Goal: Task Accomplishment & Management: Complete application form

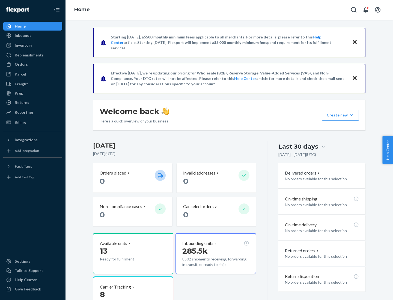
click at [351, 115] on button "Create new Create new inbound Create new order Create new product" at bounding box center [340, 115] width 37 height 11
click at [33, 35] on div "Inbounds" at bounding box center [33, 36] width 58 height 8
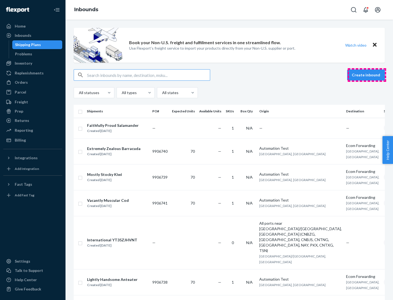
click at [366, 75] on button "Create inbound" at bounding box center [366, 75] width 38 height 11
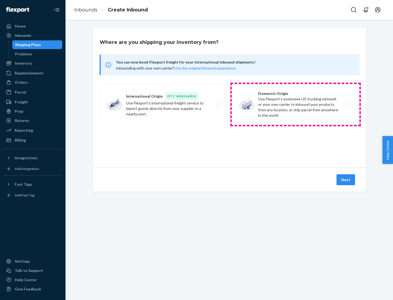
click at [295, 104] on label "Domestic Origin Use Flexport’s extensive US trucking network or your own carrie…" at bounding box center [295, 104] width 128 height 41
click at [349, 104] on input "Domestic Origin Use Flexport’s extensive US trucking network or your own carrie…" at bounding box center [351, 105] width 4 height 4
radio input "true"
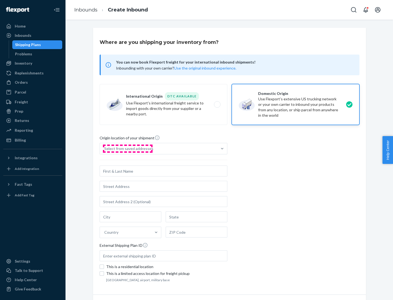
click at [127, 149] on div "Select from saved addresses" at bounding box center [128, 148] width 49 height 5
click at [105, 149] on input "Select from saved addresses" at bounding box center [104, 148] width 1 height 5
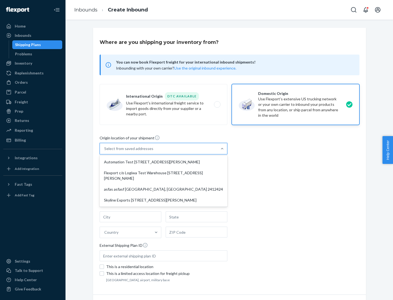
scroll to position [2, 0]
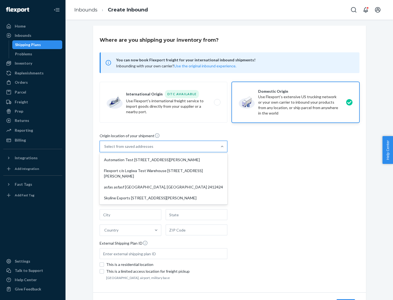
click at [163, 160] on div "Automation Test [STREET_ADDRESS][PERSON_NAME]" at bounding box center [163, 159] width 125 height 11
click at [105, 149] on input "option Automation Test [STREET_ADDRESS][PERSON_NAME] focused, 1 of 4. 4 results…" at bounding box center [104, 146] width 1 height 5
type input "Automation Test"
type input "9th Floor"
type input "[GEOGRAPHIC_DATA]"
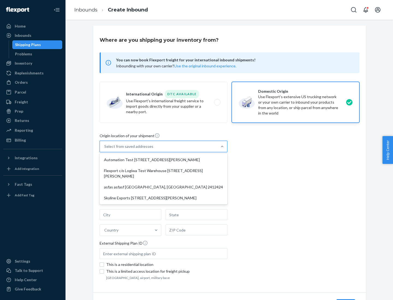
type input "CA"
type input "94104"
type input "[STREET_ADDRESS][PERSON_NAME]"
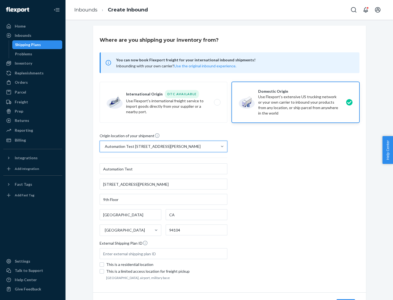
scroll to position [32, 0]
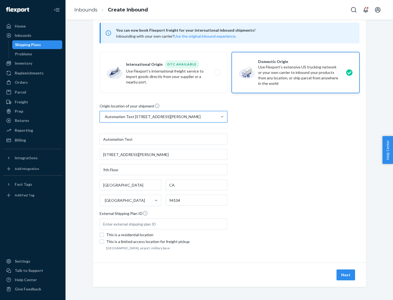
click at [346, 275] on button "Next" at bounding box center [345, 274] width 19 height 11
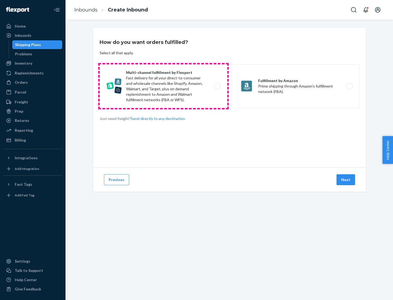
click at [163, 86] on label "Multi-channel fulfillment by Flexport Fast delivery for all your direct-to-cons…" at bounding box center [164, 86] width 128 height 44
click at [217, 86] on input "Multi-channel fulfillment by Flexport Fast delivery for all your direct-to-cons…" at bounding box center [219, 87] width 4 height 4
radio input "true"
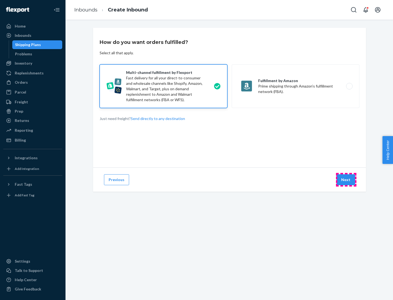
click at [346, 180] on button "Next" at bounding box center [345, 179] width 19 height 11
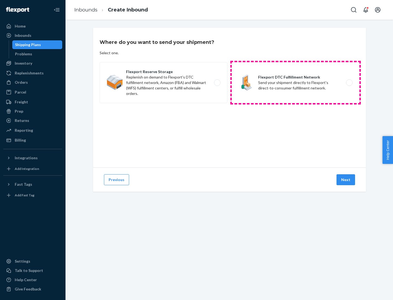
click at [295, 83] on label "Flexport DTC Fulfillment Network Send your shipment directly to Flexport's dire…" at bounding box center [295, 82] width 128 height 41
click at [349, 83] on input "Flexport DTC Fulfillment Network Send your shipment directly to Flexport's dire…" at bounding box center [351, 83] width 4 height 4
radio input "true"
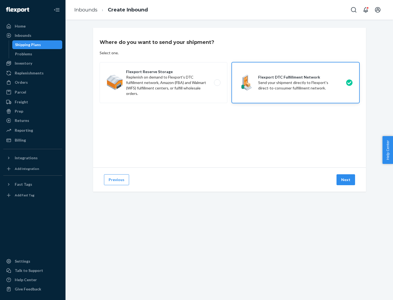
click at [346, 180] on button "Next" at bounding box center [345, 179] width 19 height 11
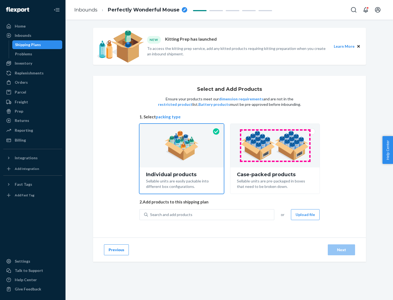
click at [275, 146] on img at bounding box center [275, 146] width 68 height 30
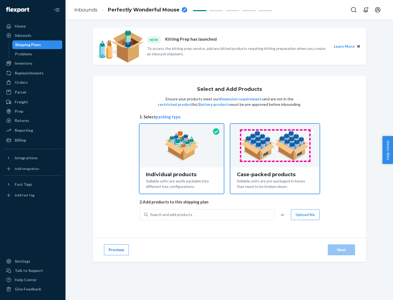
click at [275, 127] on input "Case-packed products Sellable units are pre-packaged in boxes that need to be b…" at bounding box center [275, 126] width 4 height 4
radio input "true"
radio input "false"
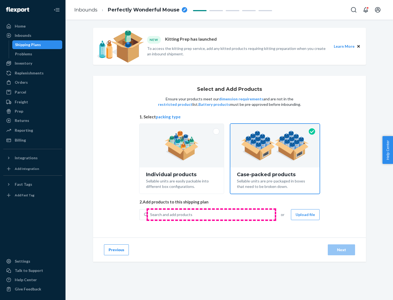
click at [211, 214] on div "Search and add products" at bounding box center [211, 215] width 126 height 10
click at [150, 214] on input "Search and add products" at bounding box center [150, 214] width 1 height 5
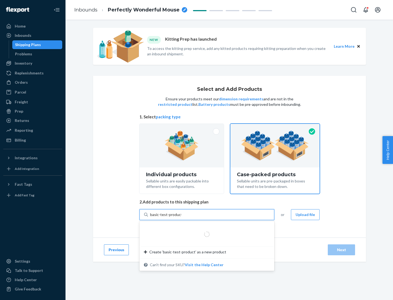
type input "basic-test-product-1"
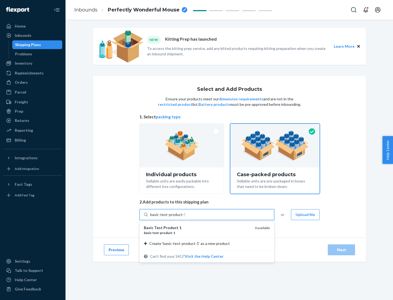
click at [197, 233] on div "basic - test - product - 1" at bounding box center [197, 232] width 107 height 5
click at [185, 217] on input "basic-test-product-1" at bounding box center [167, 214] width 35 height 5
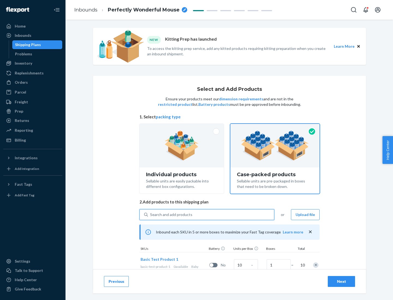
scroll to position [20, 0]
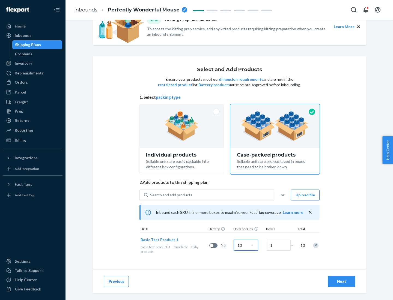
type input "10"
type input "7"
click at [341, 281] on div "Next" at bounding box center [341, 281] width 18 height 5
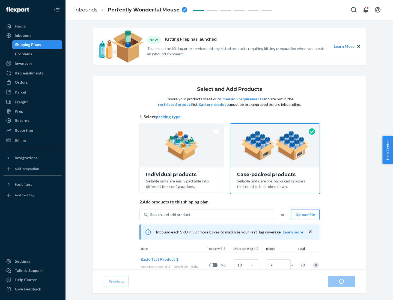
radio input "true"
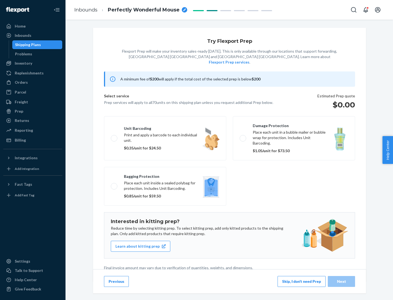
scroll to position [1, 0]
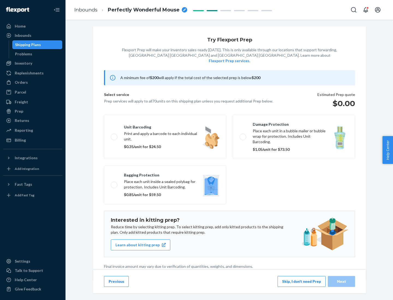
click at [165, 174] on label "Bagging protection Place each unit inside a sealed polybag for protection. Incl…" at bounding box center [165, 184] width 122 height 39
click at [114, 183] on input "Bagging protection Place each unit inside a sealed polybag for protection. Incl…" at bounding box center [113, 185] width 4 height 4
checkbox input "true"
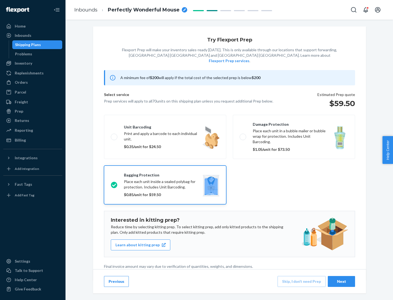
click at [341, 281] on div "Next" at bounding box center [341, 281] width 18 height 5
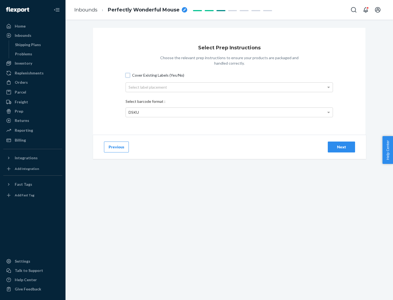
click at [128, 75] on input "Cover Existing Labels (Yes/No)" at bounding box center [127, 75] width 4 height 4
checkbox input "true"
click at [229, 87] on div "Select label placement" at bounding box center [229, 87] width 207 height 9
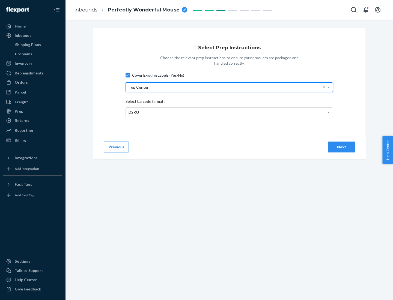
click at [229, 112] on div "DSKU" at bounding box center [229, 112] width 207 height 9
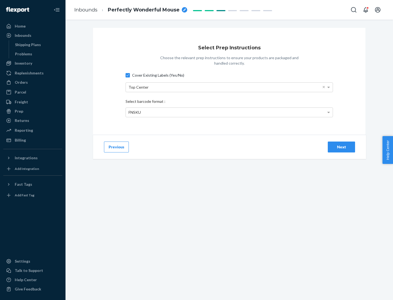
click at [341, 147] on div "Next" at bounding box center [341, 146] width 18 height 5
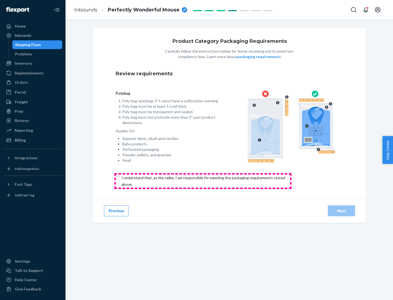
click at [203, 181] on input "checkbox" at bounding box center [206, 180] width 181 height 13
checkbox input "true"
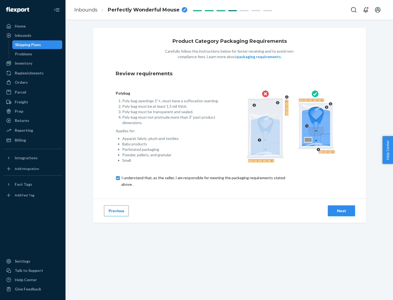
click at [341, 210] on div "Next" at bounding box center [341, 210] width 18 height 5
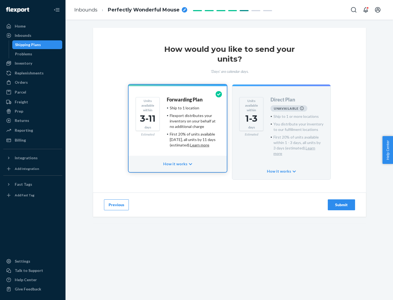
click at [185, 100] on h4 "Forwarding Plan" at bounding box center [185, 99] width 36 height 5
click at [341, 202] on div "Submit" at bounding box center [341, 204] width 18 height 5
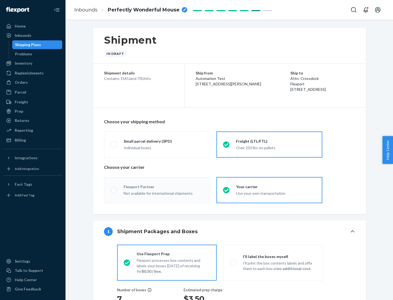
radio input "true"
radio input "false"
radio input "true"
radio input "false"
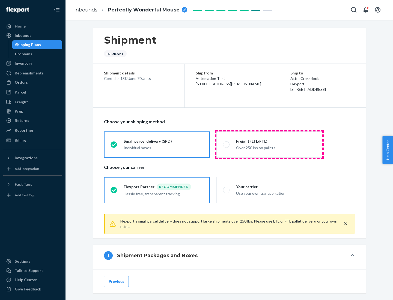
click at [269, 144] on div "Over 250 lbs on pallets" at bounding box center [276, 147] width 80 height 7
click at [226, 144] on input "Freight (LTL/FTL) Over 250 lbs on pallets" at bounding box center [225, 145] width 4 height 4
radio input "true"
radio input "false"
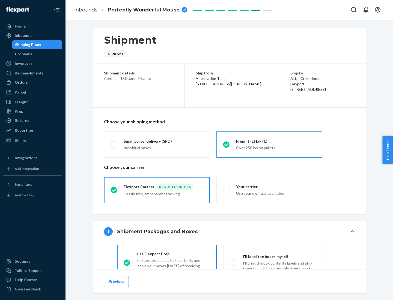
scroll to position [30, 0]
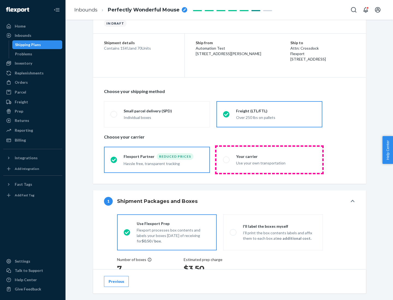
click at [269, 159] on div "Use your own transportation" at bounding box center [276, 162] width 80 height 7
click at [226, 159] on input "Your carrier Use your own transportation" at bounding box center [225, 160] width 4 height 4
radio input "true"
radio input "false"
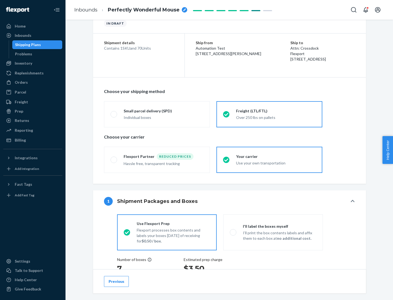
scroll to position [103, 0]
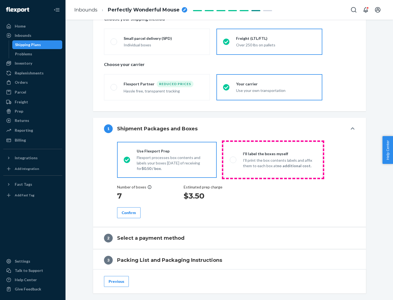
click at [273, 159] on p "I’ll print the box contents labels and affix them to each box at no additional …" at bounding box center [279, 163] width 73 height 11
click at [233, 159] on input "I'll label the boxes myself I’ll print the box contents labels and affix them t…" at bounding box center [232, 160] width 4 height 4
radio input "true"
radio input "false"
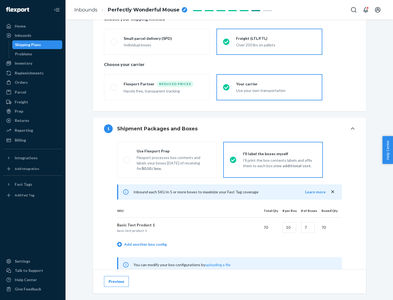
scroll to position [170, 0]
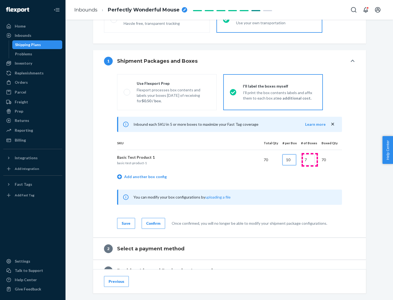
type input "10"
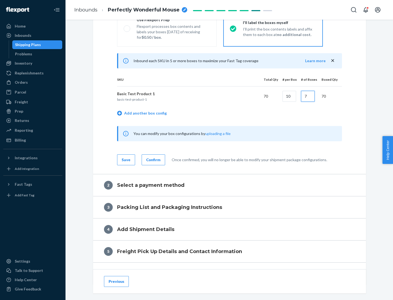
type input "7"
click at [152, 159] on div "Confirm" at bounding box center [153, 159] width 14 height 5
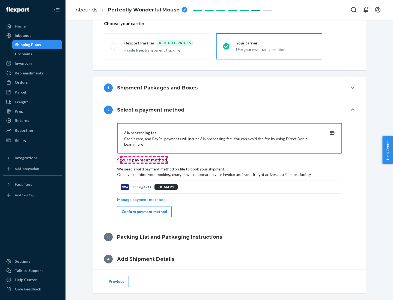
scroll to position [195, 0]
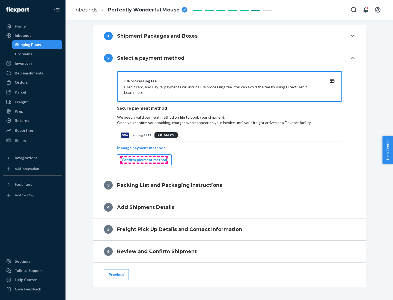
click at [144, 160] on div "Confirm payment method" at bounding box center [144, 159] width 45 height 5
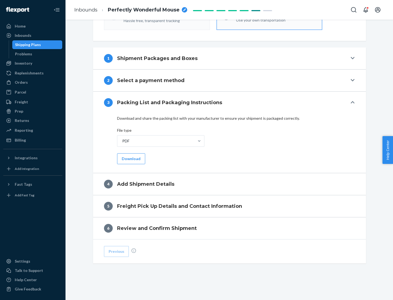
scroll to position [172, 0]
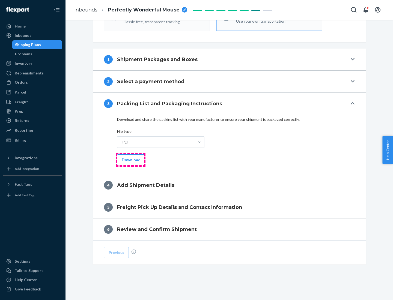
click at [130, 159] on button "Download" at bounding box center [131, 159] width 28 height 11
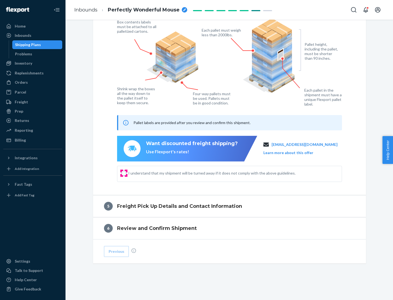
click at [124, 173] on input "I understand that my shipment will be turned away if it does not comply with th…" at bounding box center [124, 173] width 4 height 4
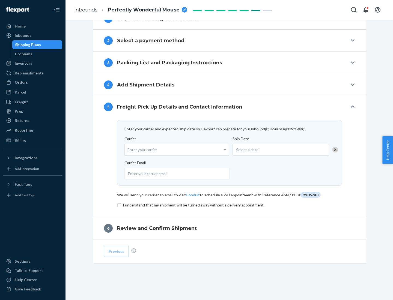
scroll to position [213, 0]
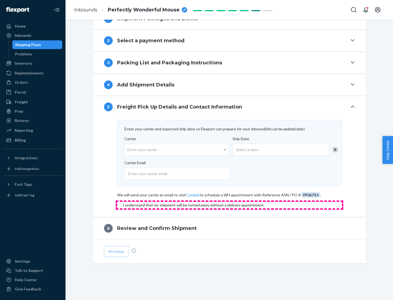
click at [229, 205] on input "checkbox" at bounding box center [229, 205] width 225 height 7
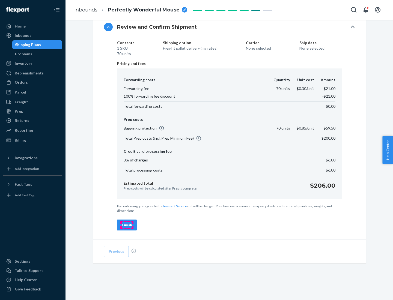
click at [127, 225] on div "Finish" at bounding box center [127, 224] width 10 height 5
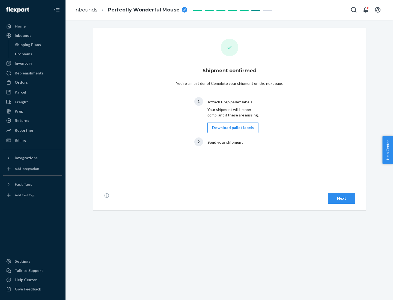
click at [231, 128] on button "Download pallet labels" at bounding box center [232, 127] width 51 height 11
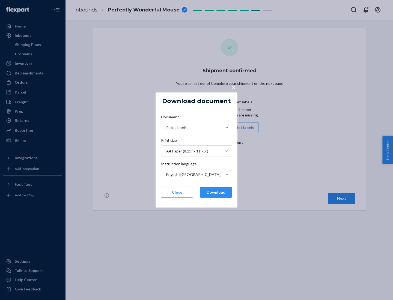
click at [216, 192] on button "Download" at bounding box center [216, 192] width 32 height 11
click at [233, 87] on span "×" at bounding box center [233, 87] width 4 height 9
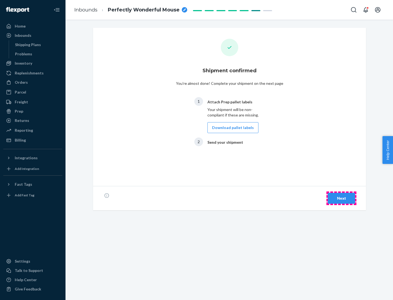
click at [341, 198] on div "Next" at bounding box center [341, 197] width 18 height 5
